Goal: Information Seeking & Learning: Check status

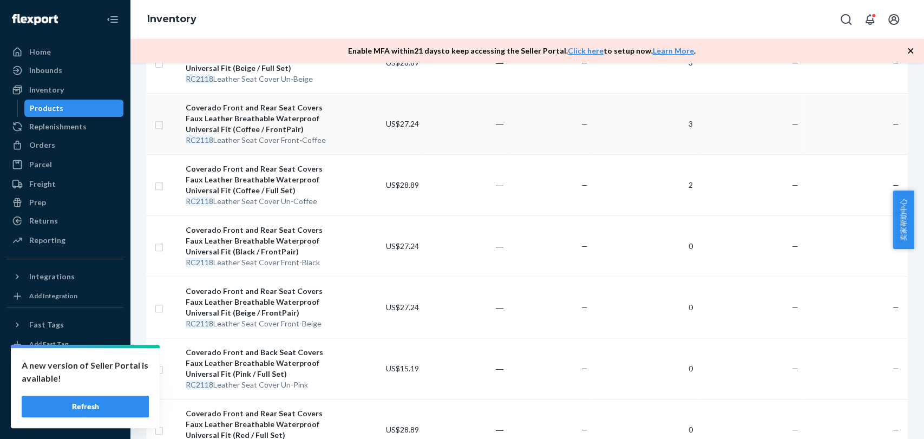
scroll to position [240, 0]
click at [273, 29] on div "Inventory" at bounding box center [527, 19] width 795 height 39
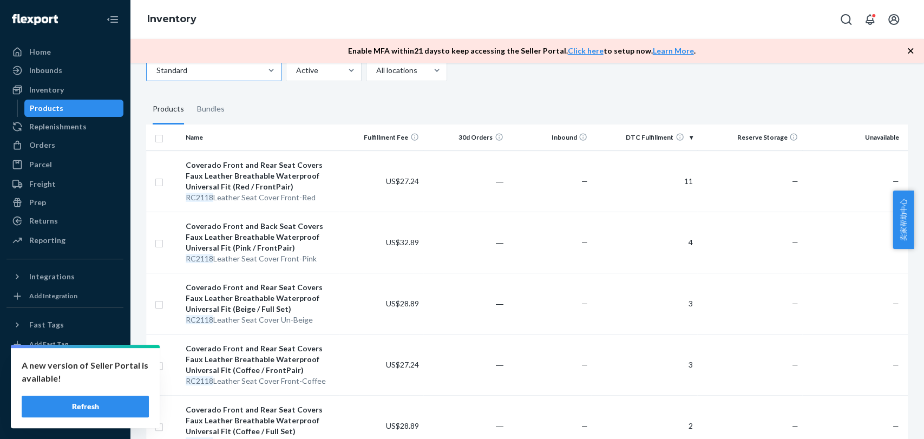
scroll to position [0, 0]
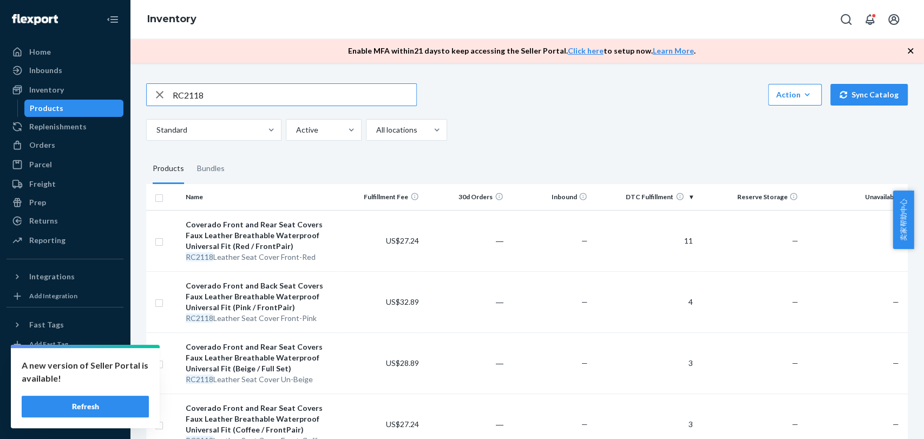
drag, startPoint x: 156, startPoint y: 99, endPoint x: 111, endPoint y: 111, distance: 46.6
click at [111, 111] on div "Home Inbounds Shipping Plans Problems Inventory Products Replenishments Orders …" at bounding box center [462, 219] width 924 height 439
paste input "XRC-8803"
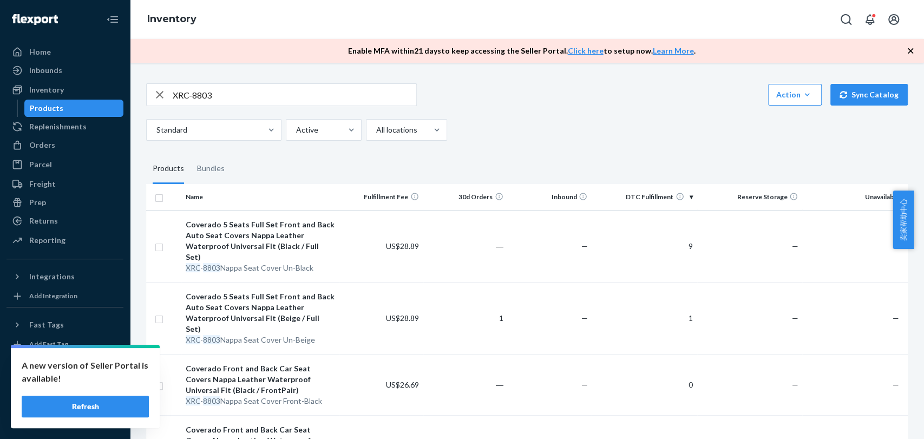
click at [323, 19] on div "Inventory" at bounding box center [527, 19] width 795 height 39
drag, startPoint x: 207, startPoint y: 92, endPoint x: 65, endPoint y: 90, distance: 141.9
click at [65, 90] on div "Home Inbounds Shipping Plans Problems Inventory Products Replenishments Orders …" at bounding box center [462, 219] width 924 height 439
paste input "22"
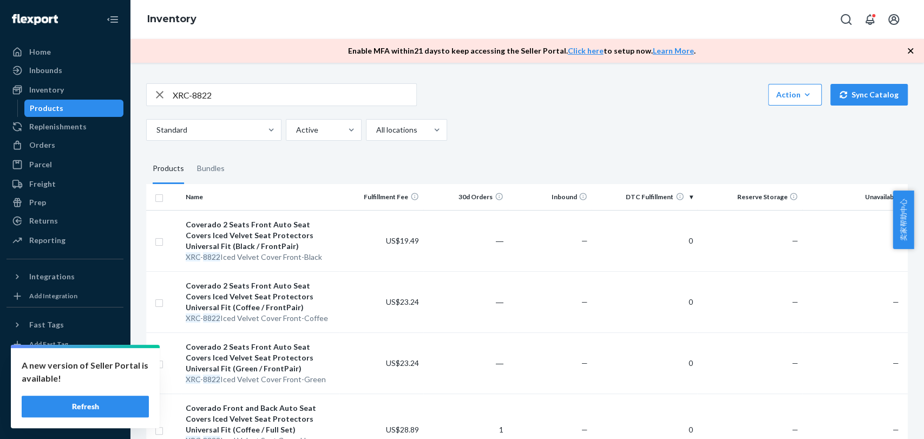
drag, startPoint x: 206, startPoint y: 92, endPoint x: 0, endPoint y: 53, distance: 209.5
click at [0, 53] on div "Home Inbounds Shipping Plans Problems Inventory Products Replenishments Orders …" at bounding box center [462, 219] width 924 height 439
paste input "DJCP05"
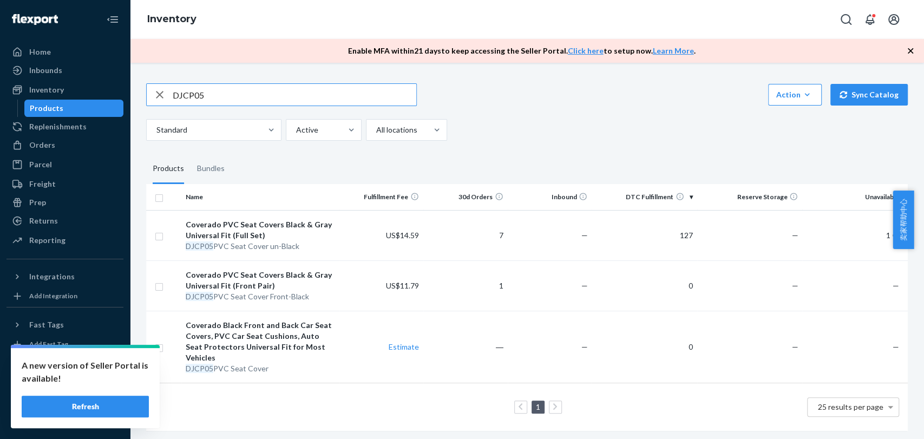
drag, startPoint x: 246, startPoint y: 100, endPoint x: 79, endPoint y: 109, distance: 168.2
click at [80, 107] on div "Home Inbounds Shipping Plans Problems Inventory Products Replenishments Orders …" at bounding box center [462, 219] width 924 height 439
paste input "T-Ford01"
type input "T-Ford01"
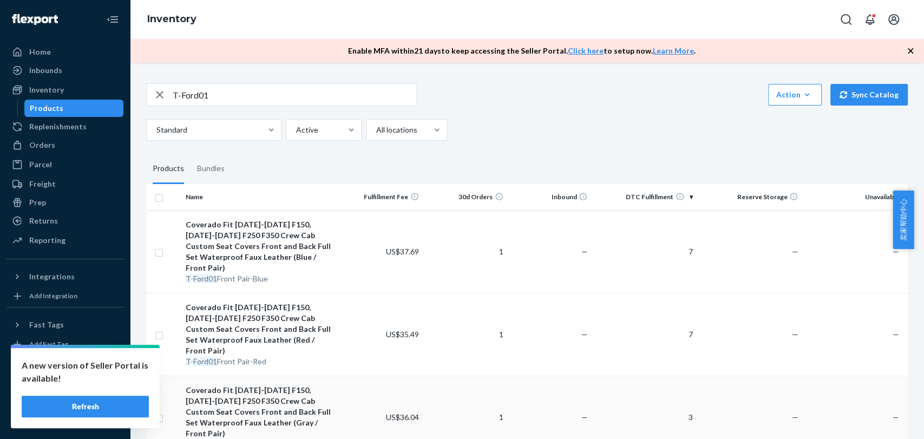
click at [637, 414] on td "3" at bounding box center [645, 417] width 106 height 83
drag, startPoint x: 240, startPoint y: 97, endPoint x: 0, endPoint y: 62, distance: 243.0
click at [0, 61] on div "Home Inbounds Shipping Plans Problems Inventory Products Replenishments Orders …" at bounding box center [462, 219] width 924 height 439
paste input "RAM02"
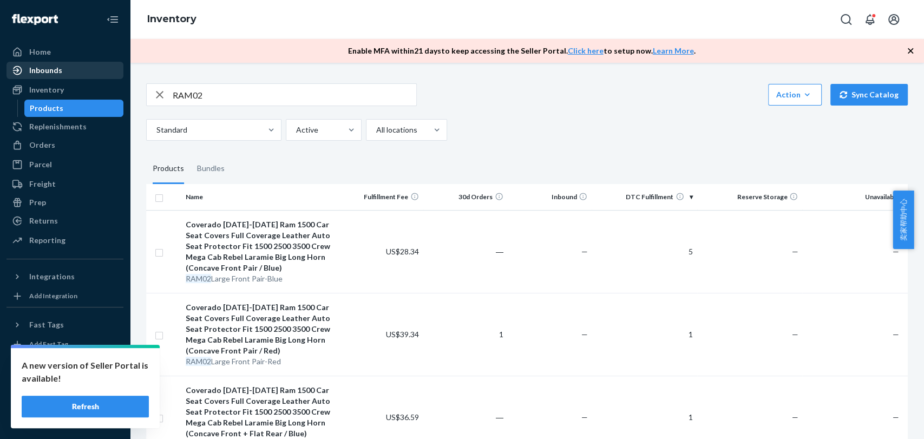
click at [85, 70] on div "Home Inbounds Shipping Plans Problems Inventory Products Replenishments Orders …" at bounding box center [462, 219] width 924 height 439
paste input "C-Tesla M3 2024 Front-Black"
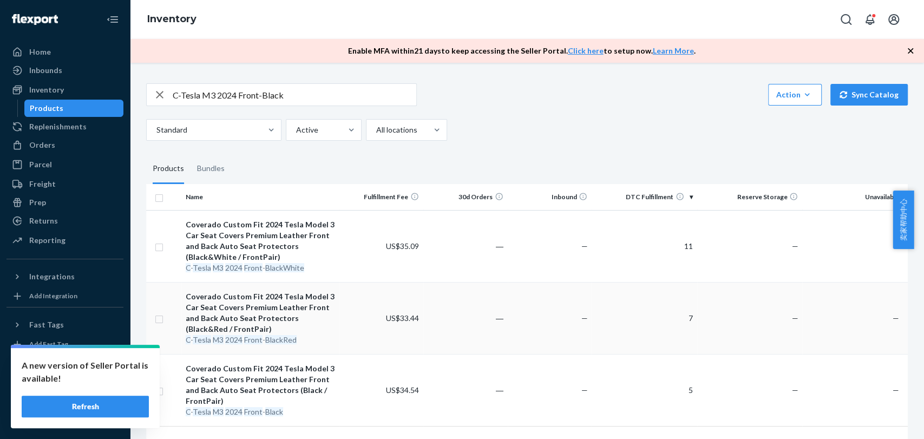
scroll to position [55, 0]
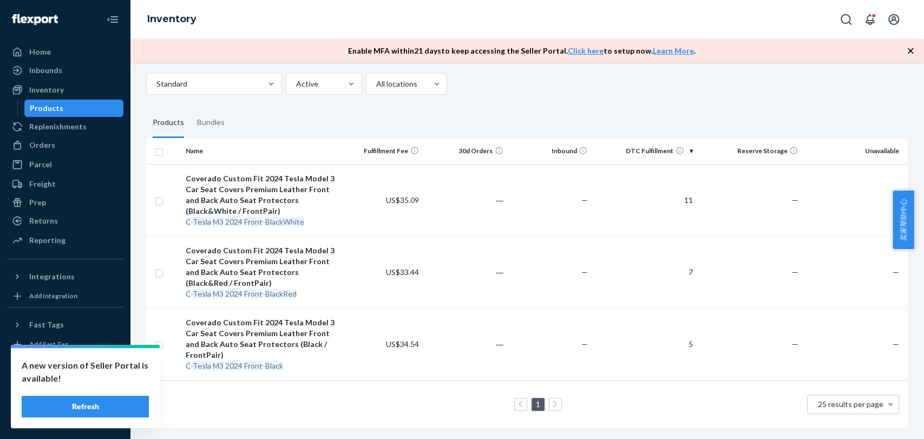
click at [279, 18] on div "Inventory" at bounding box center [527, 19] width 795 height 39
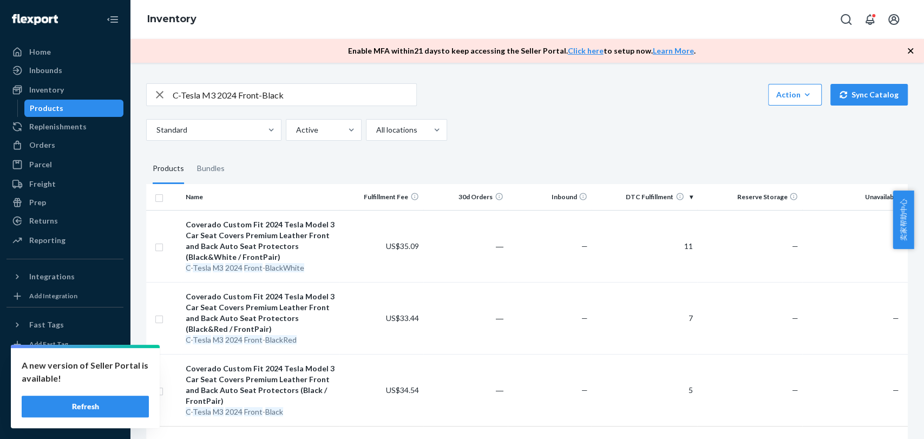
drag, startPoint x: 302, startPoint y: 95, endPoint x: 0, endPoint y: 63, distance: 303.4
click at [0, 63] on div "Home Inbounds Shipping Plans Problems Inventory Products Replenishments Orders …" at bounding box center [462, 219] width 924 height 439
paste input "ue"
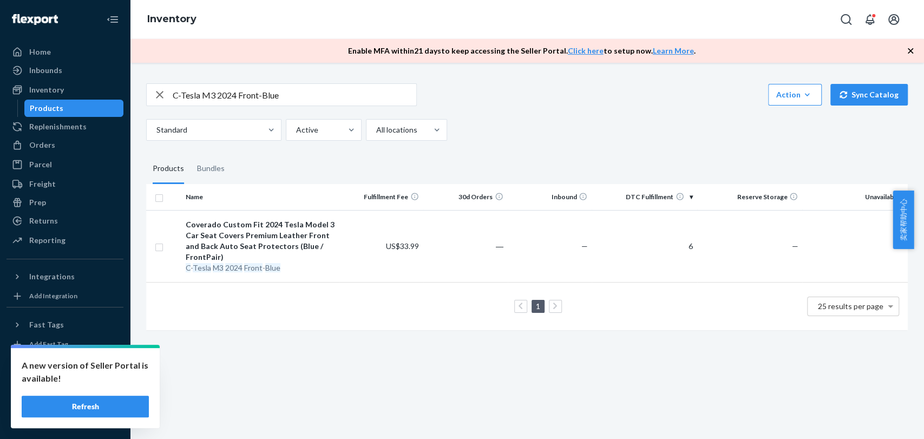
click at [407, 17] on div "Inventory" at bounding box center [527, 19] width 795 height 39
drag, startPoint x: 225, startPoint y: 95, endPoint x: 0, endPoint y: 83, distance: 225.6
click at [0, 83] on div "Home Inbounds Shipping Plans Problems Inventory Products Replenishments Orders …" at bounding box center [462, 219] width 924 height 439
paste input "Red"
click at [708, 139] on div "Standard Active All locations" at bounding box center [523, 130] width 754 height 22
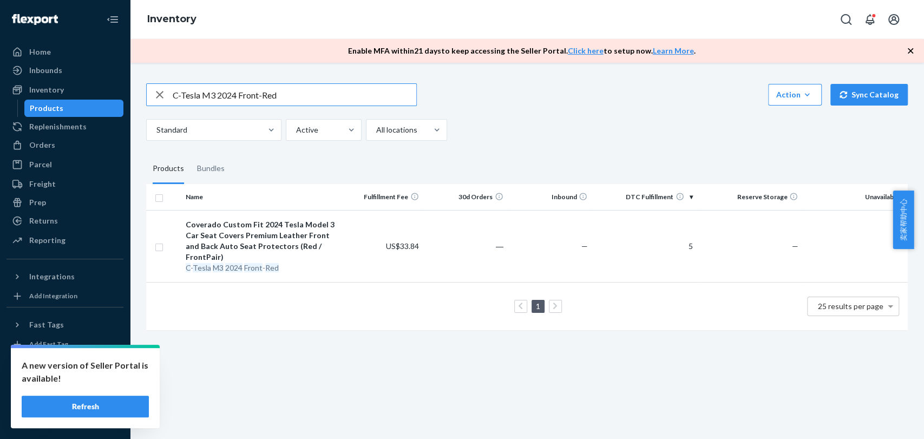
drag, startPoint x: 312, startPoint y: 99, endPoint x: 10, endPoint y: 101, distance: 302.2
click at [24, 101] on div "Home Inbounds Shipping Plans Problems Inventory Products Replenishments Orders …" at bounding box center [462, 219] width 924 height 439
paste input "ullSet-Black"
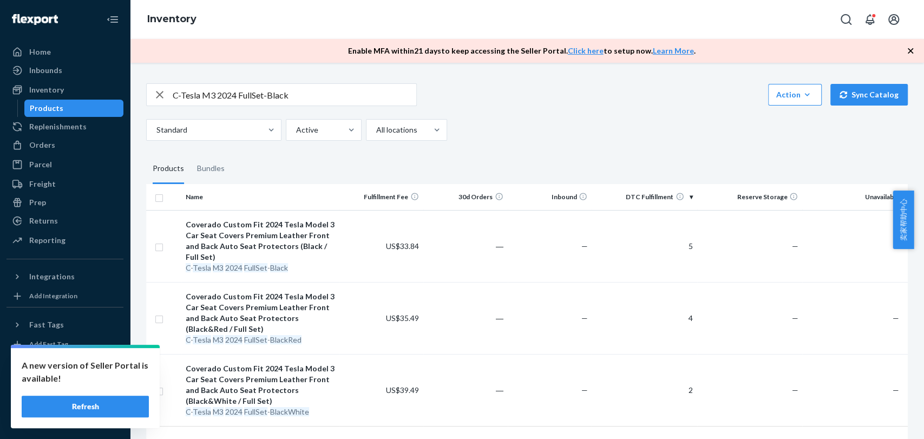
click at [387, 22] on div "Inventory" at bounding box center [527, 19] width 795 height 39
drag, startPoint x: 298, startPoint y: 96, endPoint x: 51, endPoint y: 74, distance: 247.9
click at [58, 77] on div "Home Inbounds Shipping Plans Problems Inventory Products Replenishments Orders …" at bounding box center [462, 219] width 924 height 439
paste input "ue"
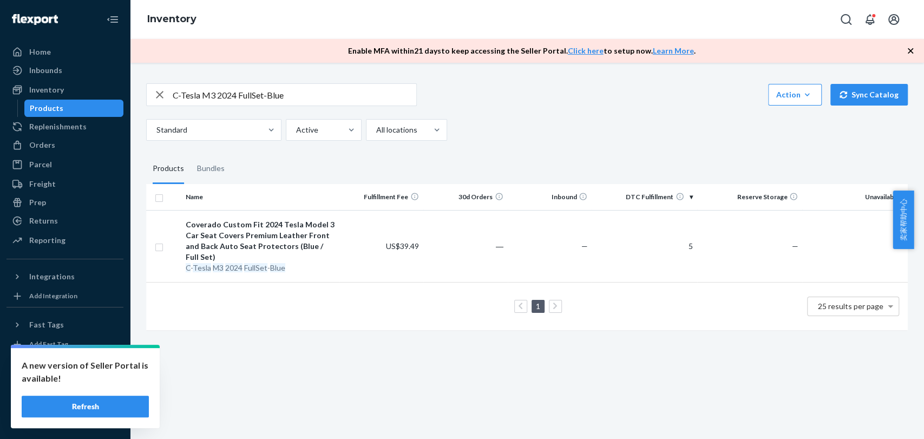
click at [297, 18] on div "Inventory" at bounding box center [527, 19] width 795 height 39
drag, startPoint x: 312, startPoint y: 102, endPoint x: 12, endPoint y: 89, distance: 299.8
click at [12, 89] on div "Home Inbounds Shipping Plans Problems Inventory Products Replenishments Orders …" at bounding box center [462, 219] width 924 height 439
paste input "Red"
drag, startPoint x: 399, startPoint y: 11, endPoint x: 324, endPoint y: 53, distance: 85.6
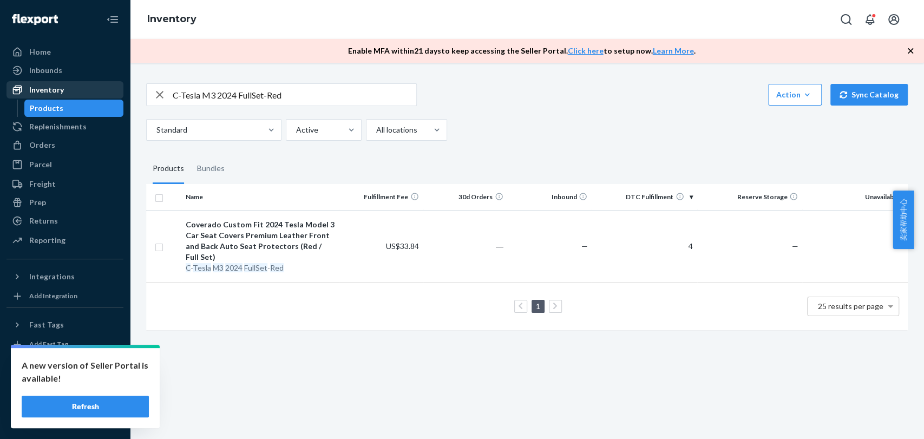
click at [399, 11] on div "Inventory" at bounding box center [527, 19] width 795 height 39
drag, startPoint x: 305, startPoint y: 92, endPoint x: 0, endPoint y: 46, distance: 308.8
click at [0, 46] on div "Home Inbounds Shipping Plans Problems Inventory Products Replenishments Orders …" at bounding box center [462, 219] width 924 height 439
paste input "odel 3 Front-Black"
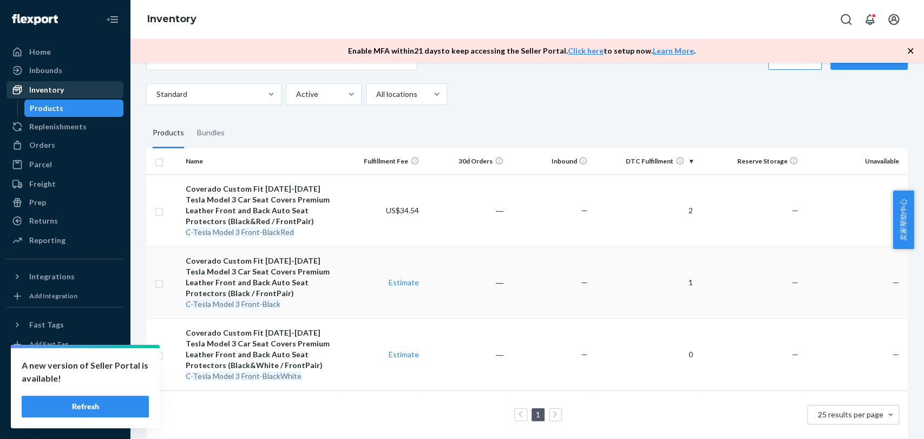
scroll to position [55, 0]
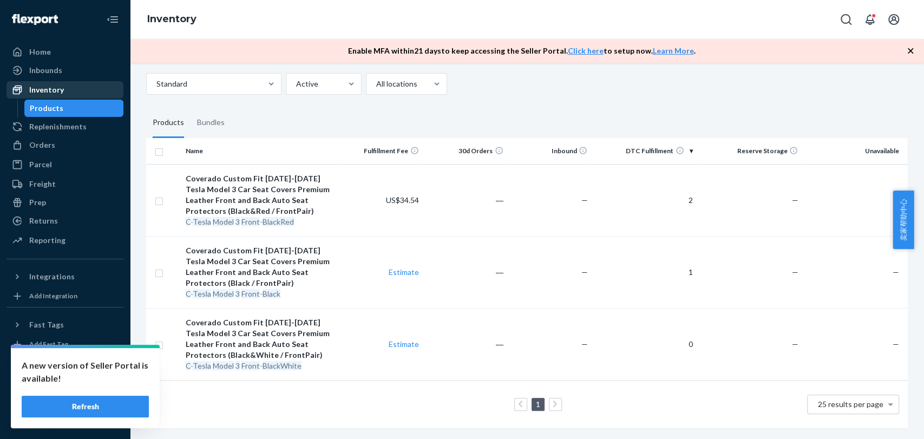
click at [737, 90] on div "C-Tesla Model 3 Front-Black Action Create product Create bundle Bulk create pro…" at bounding box center [527, 231] width 778 height 415
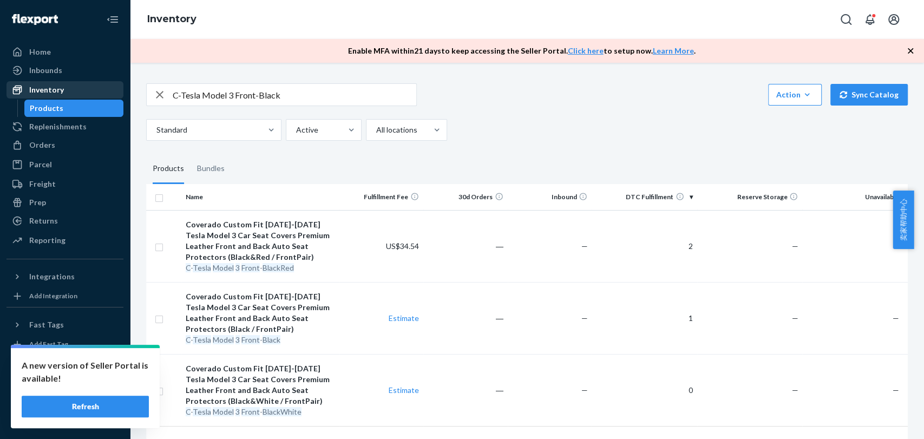
scroll to position [0, 0]
drag, startPoint x: 294, startPoint y: 97, endPoint x: 53, endPoint y: 87, distance: 240.7
click at [61, 87] on div "Home Inbounds Shipping Plans Problems Inventory Products Replenishments Orders …" at bounding box center [462, 219] width 924 height 439
paste input "ue"
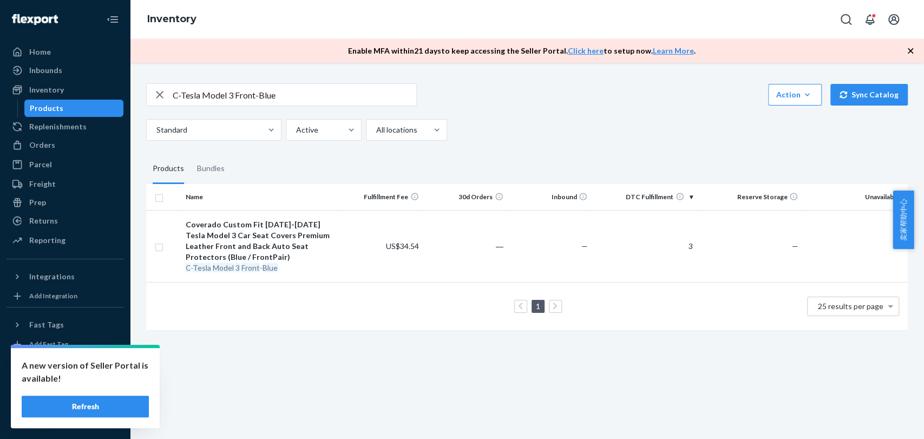
click at [765, 109] on div "C-Tesla Model 3 Front-Blue Action Create product Create bundle Bulk create prod…" at bounding box center [527, 111] width 762 height 57
drag, startPoint x: 309, startPoint y: 83, endPoint x: 0, endPoint y: 91, distance: 309.3
click at [0, 91] on div "Home Inbounds Shipping Plans Problems Inventory Products Replenishments Orders …" at bounding box center [462, 219] width 924 height 439
click at [296, 101] on input "C-Tesla Model 3 Front-Blue" at bounding box center [295, 95] width 244 height 22
drag, startPoint x: 298, startPoint y: 97, endPoint x: 17, endPoint y: 101, distance: 281.1
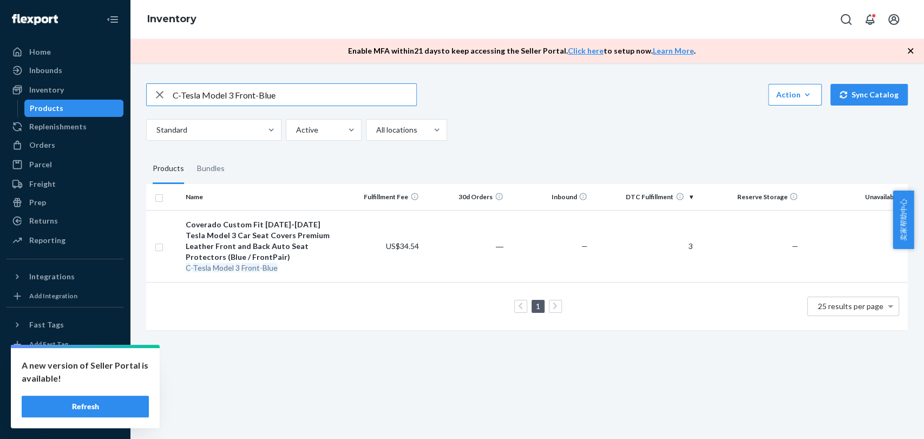
click at [17, 101] on div "Home Inbounds Shipping Plans Problems Inventory Products Replenishments Orders …" at bounding box center [462, 219] width 924 height 439
paste input "Red"
click at [741, 116] on div "C-Tesla Model 3 Front-Red Action Create product Create bundle Bulk create produ…" at bounding box center [527, 111] width 762 height 57
drag, startPoint x: 296, startPoint y: 92, endPoint x: 0, endPoint y: 79, distance: 296.0
click at [0, 79] on div "Home Inbounds Shipping Plans Problems Inventory Products Replenishments Orders …" at bounding box center [462, 219] width 924 height 439
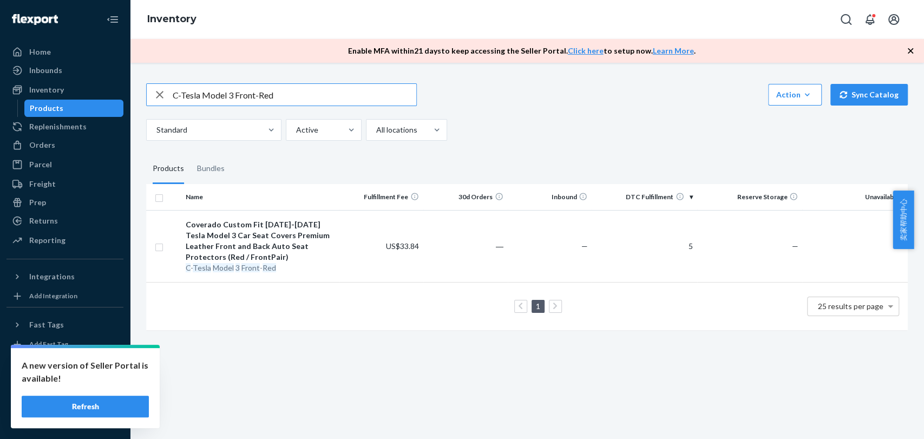
paste input "ullSet-BlackWhite"
click at [741, 127] on div "Standard Active All locations" at bounding box center [523, 130] width 754 height 22
drag, startPoint x: 323, startPoint y: 95, endPoint x: 13, endPoint y: 93, distance: 310.3
click at [13, 93] on div "Home Inbounds Shipping Plans Problems Inventory Products Replenishments Orders …" at bounding box center [462, 219] width 924 height 439
paste input "Air Mattress"
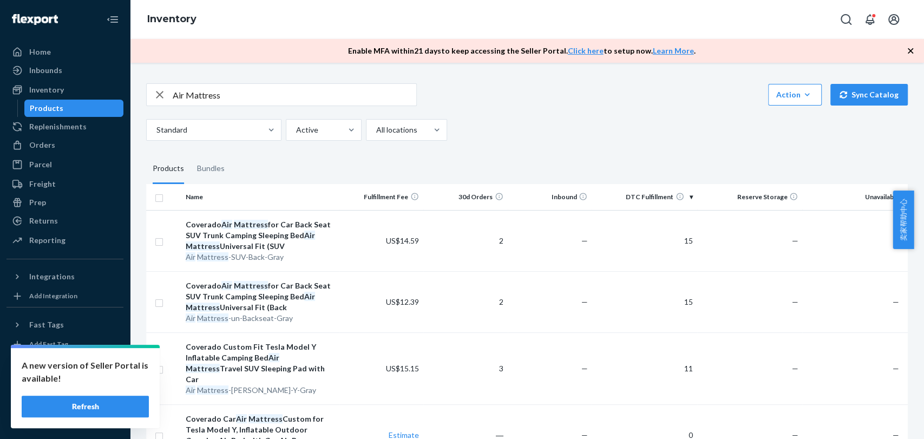
click at [745, 110] on div "Air Mattress Action Create product Create bundle Bulk create products Bulk upda…" at bounding box center [527, 111] width 762 height 57
drag, startPoint x: 240, startPoint y: 95, endPoint x: 33, endPoint y: 69, distance: 208.5
click at [33, 69] on div "Home Inbounds Shipping Plans Problems Inventory Products Replenishments Orders …" at bounding box center [462, 219] width 924 height 439
paste input "YNJ"
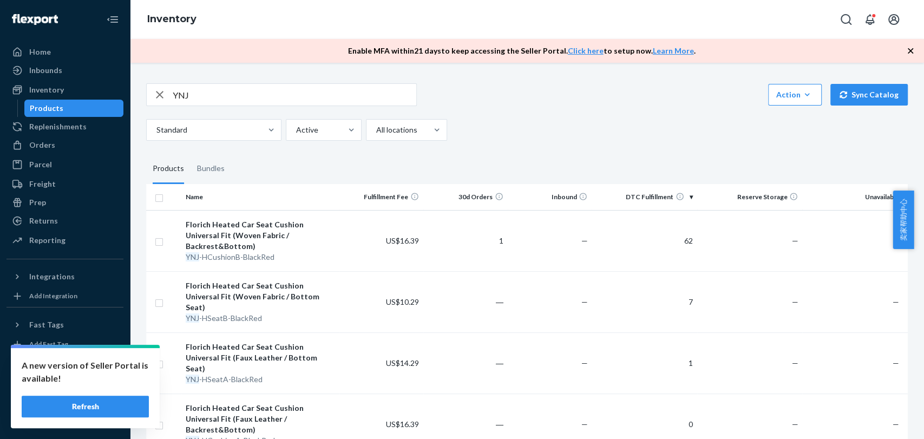
drag, startPoint x: 140, startPoint y: 88, endPoint x: 45, endPoint y: 77, distance: 95.9
click at [45, 77] on div "Home Inbounds Shipping Plans Problems Inventory Products Replenishments Orders …" at bounding box center [462, 219] width 924 height 439
paste input "magsafe"
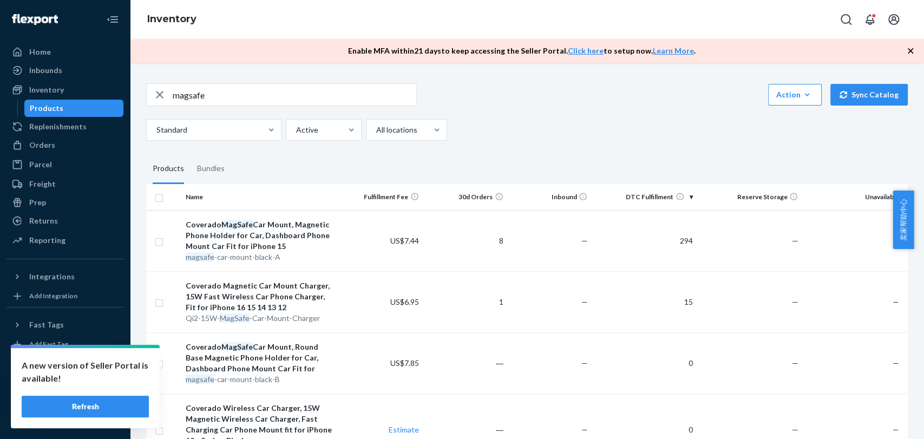
click at [703, 128] on div "Standard Active All locations" at bounding box center [523, 130] width 754 height 22
drag, startPoint x: 216, startPoint y: 95, endPoint x: 147, endPoint y: 81, distance: 69.7
click at [147, 81] on div "magsafe Action Create product Create bundle Bulk create products Bulk update pr…" at bounding box center [527, 328] width 778 height 516
paste input "[MEDICAL_DATA] Support Leather Gray N"
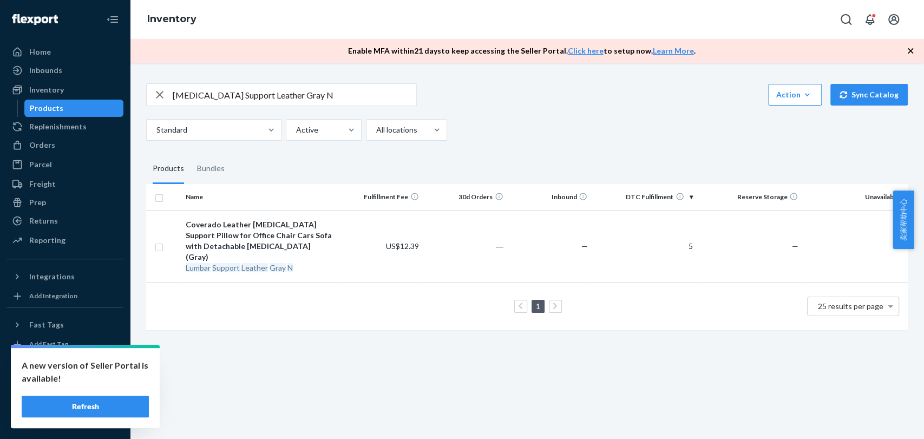
click at [731, 129] on div "Standard Active All locations" at bounding box center [523, 130] width 754 height 22
drag, startPoint x: 214, startPoint y: 80, endPoint x: 0, endPoint y: 53, distance: 215.6
click at [0, 54] on div "Home Inbounds Shipping Plans Problems Inventory Products Replenishments Orders …" at bounding box center [462, 219] width 924 height 439
paste input "text"
type input "[MEDICAL_DATA] Support Leather Gray"
